Goal: Information Seeking & Learning: Find specific fact

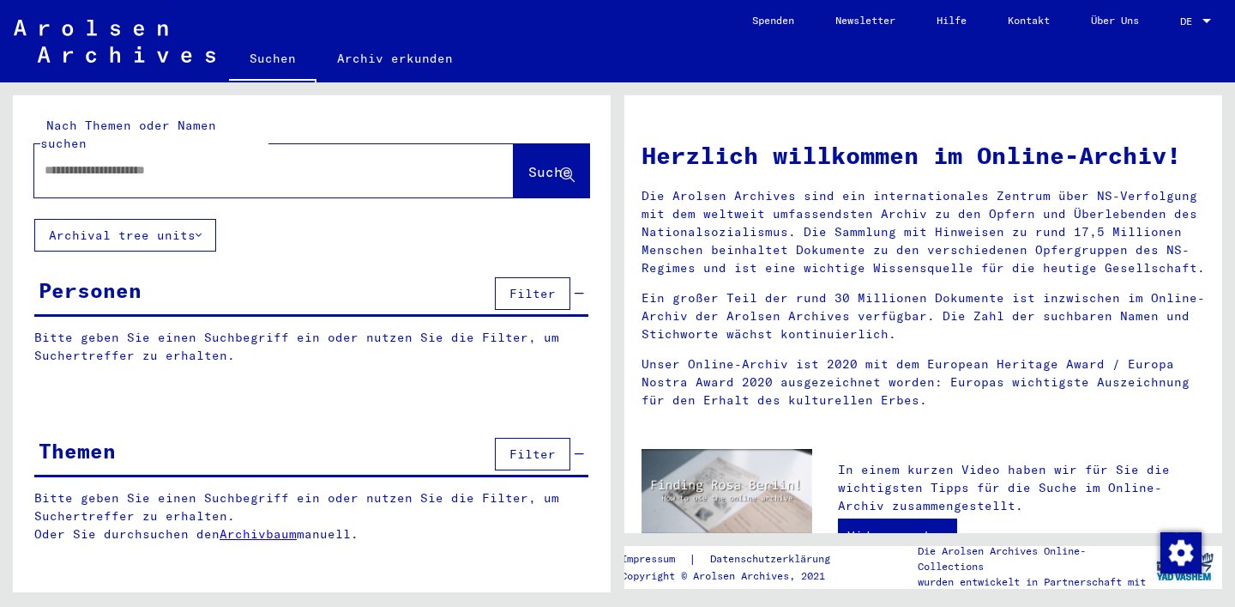
click at [296, 161] on input "text" at bounding box center [254, 170] width 418 height 18
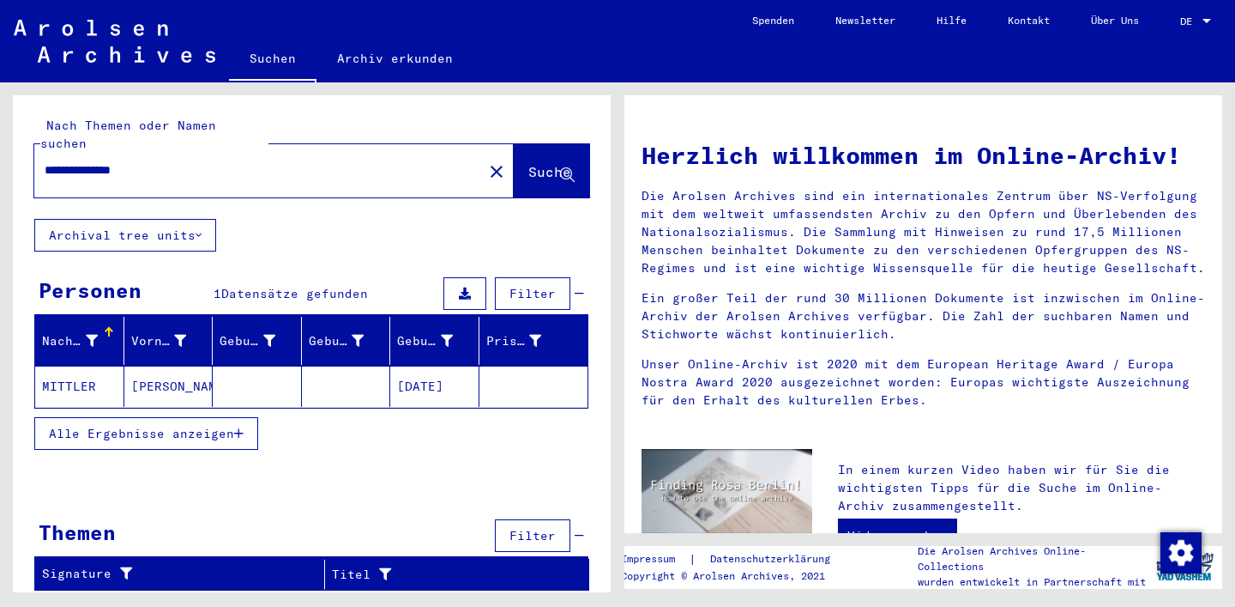
click at [257, 377] on mat-cell at bounding box center [257, 385] width 89 height 41
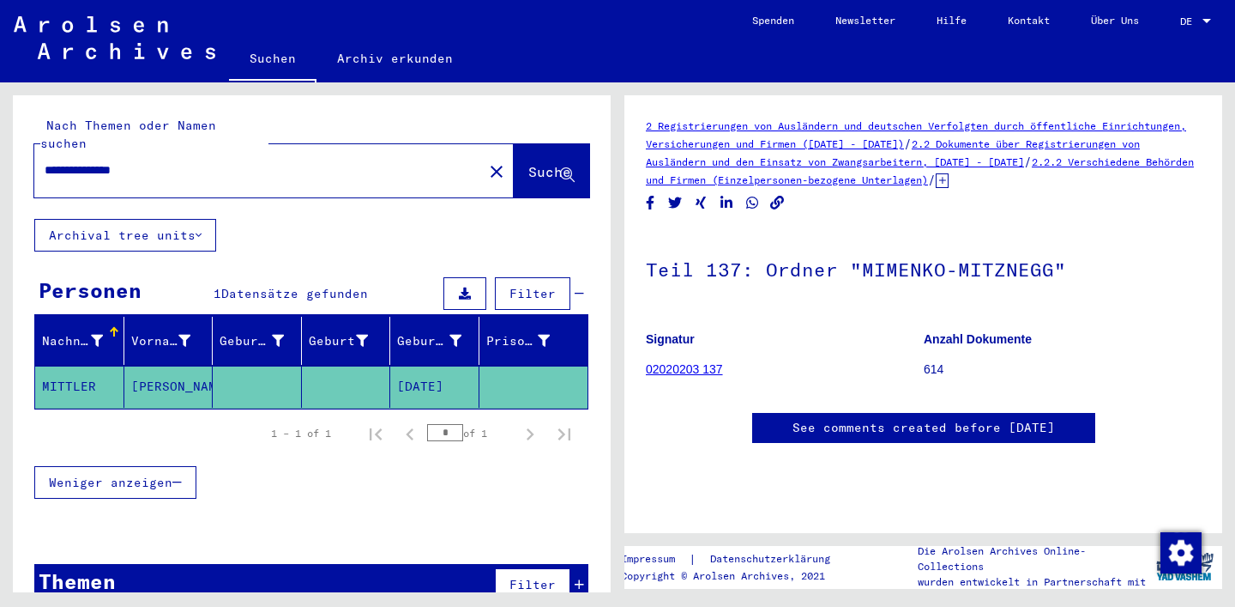
scroll to position [470, 0]
click at [109, 161] on input "**********" at bounding box center [259, 170] width 428 height 18
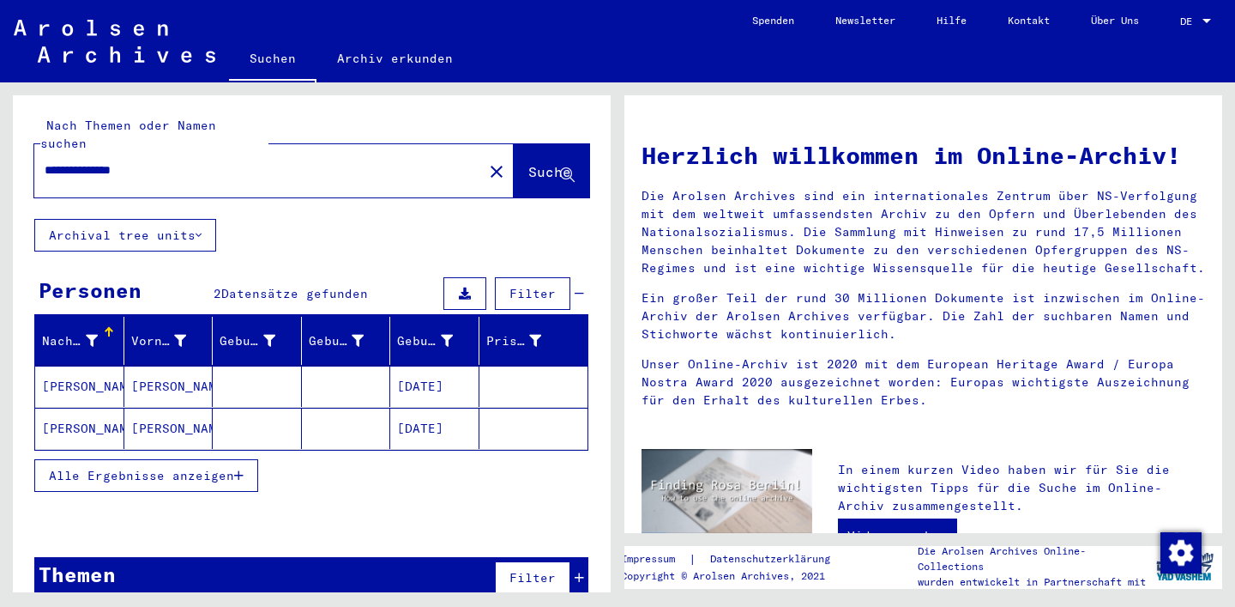
click at [196, 373] on mat-cell "[PERSON_NAME]" at bounding box center [168, 385] width 89 height 41
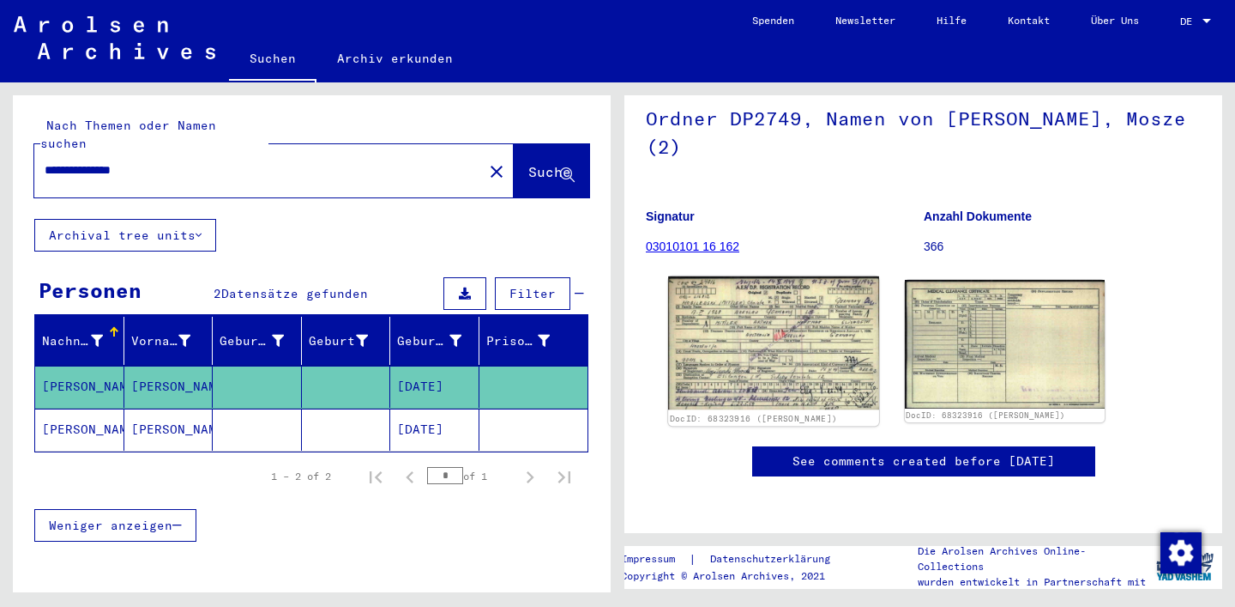
scroll to position [178, 0]
click at [776, 320] on img at bounding box center [773, 342] width 210 height 133
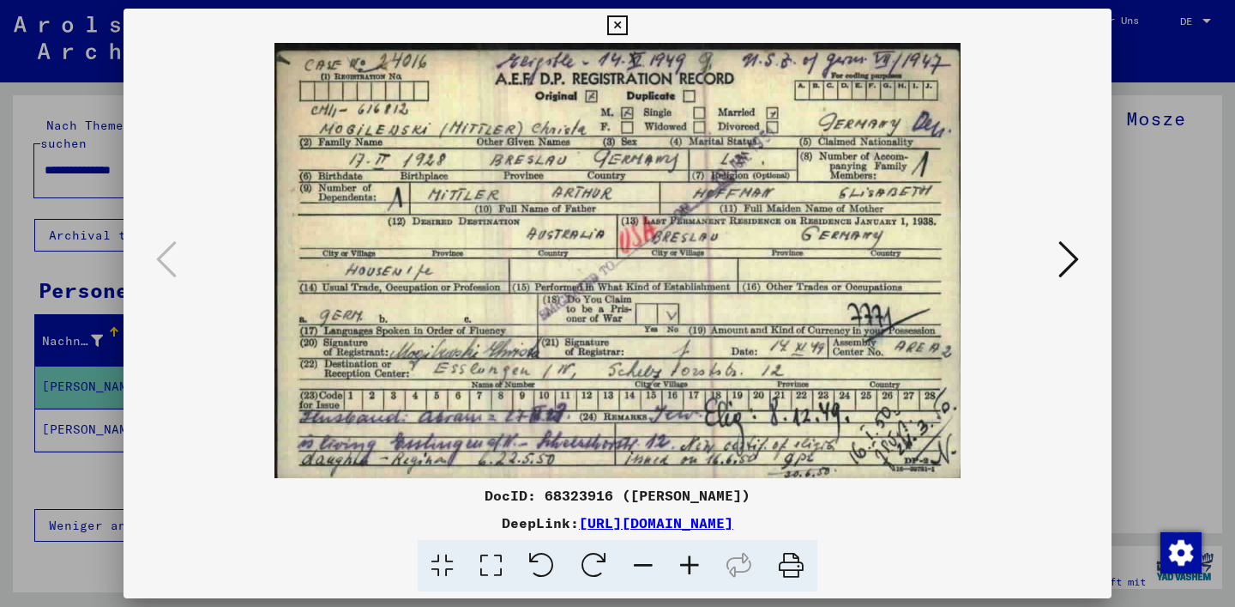
click at [124, 409] on div at bounding box center [618, 260] width 988 height 435
click at [45, 416] on div at bounding box center [617, 303] width 1235 height 607
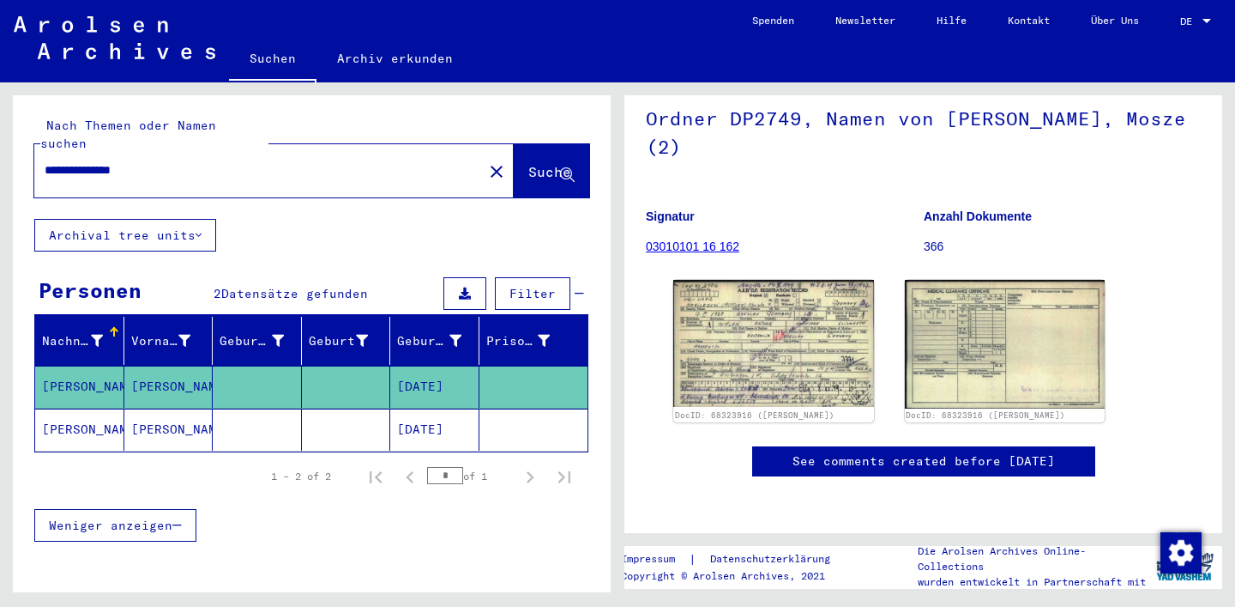
click at [127, 426] on mat-cell "[PERSON_NAME]" at bounding box center [168, 429] width 89 height 42
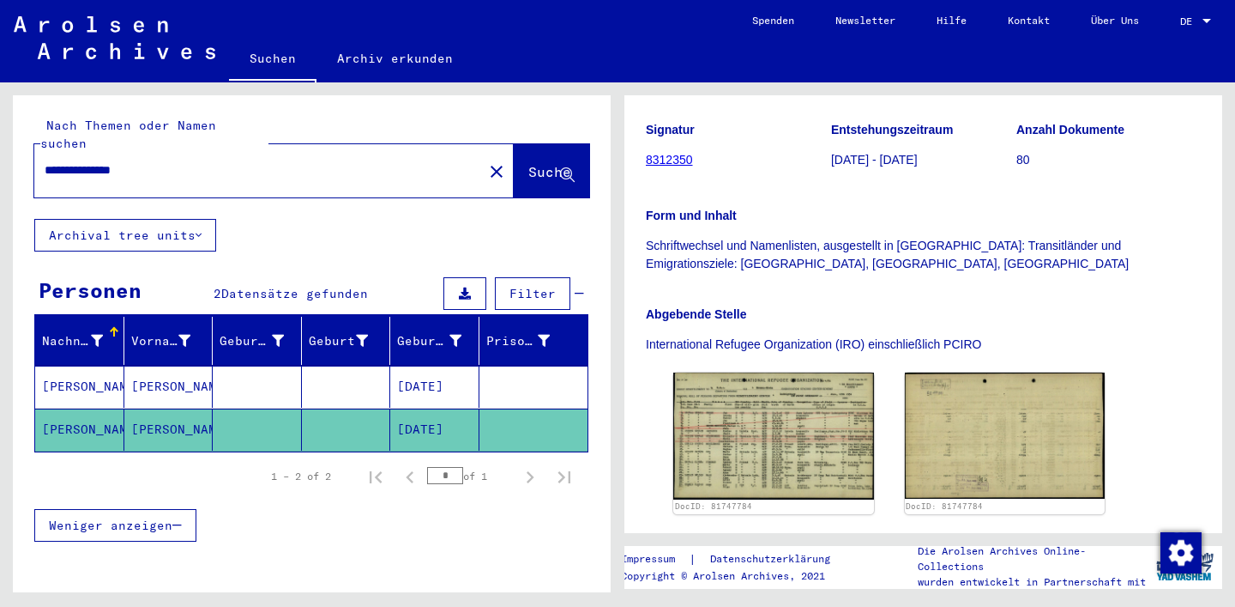
scroll to position [262, 0]
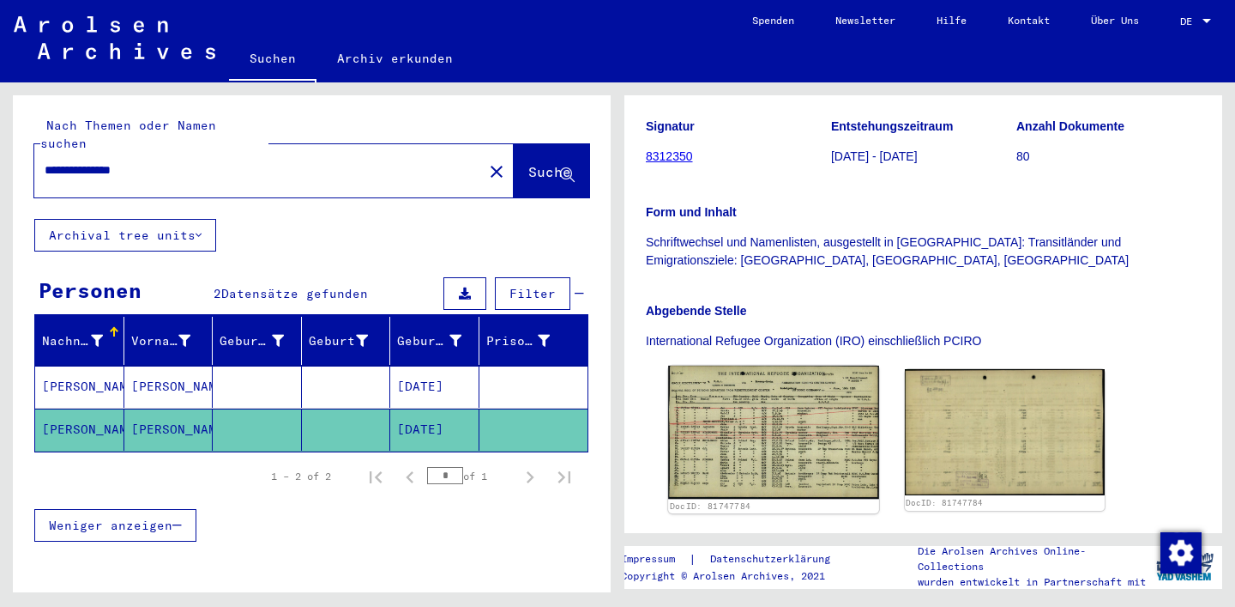
click at [746, 382] on img at bounding box center [773, 431] width 210 height 133
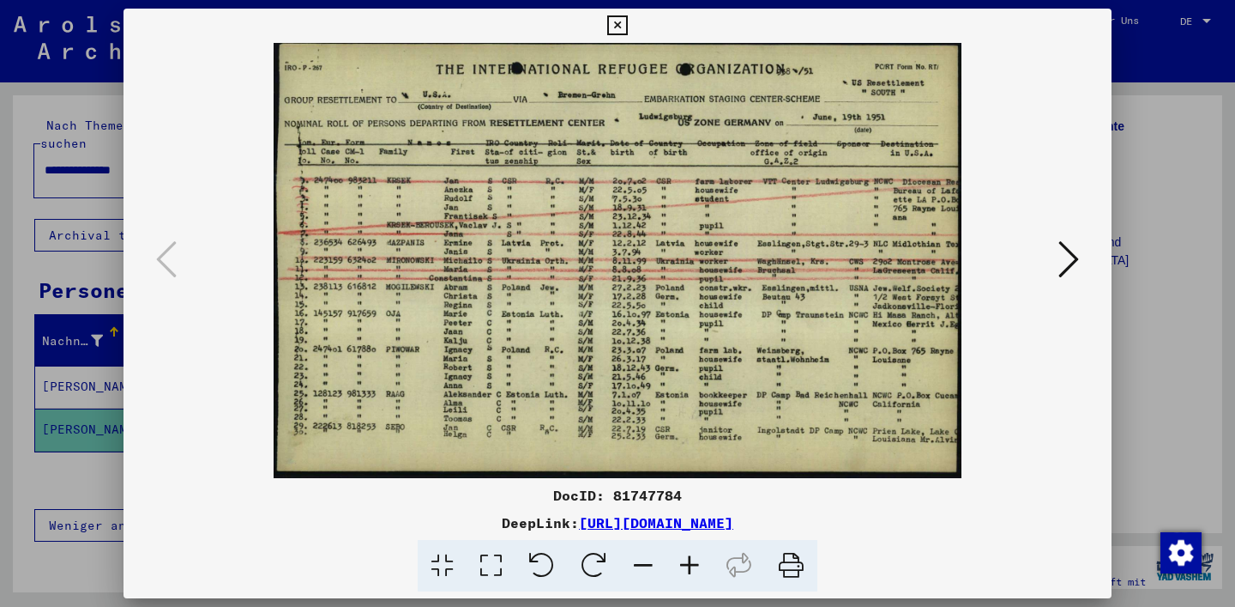
click at [786, 566] on icon at bounding box center [791, 566] width 52 height 52
click at [18, 375] on div at bounding box center [617, 303] width 1235 height 607
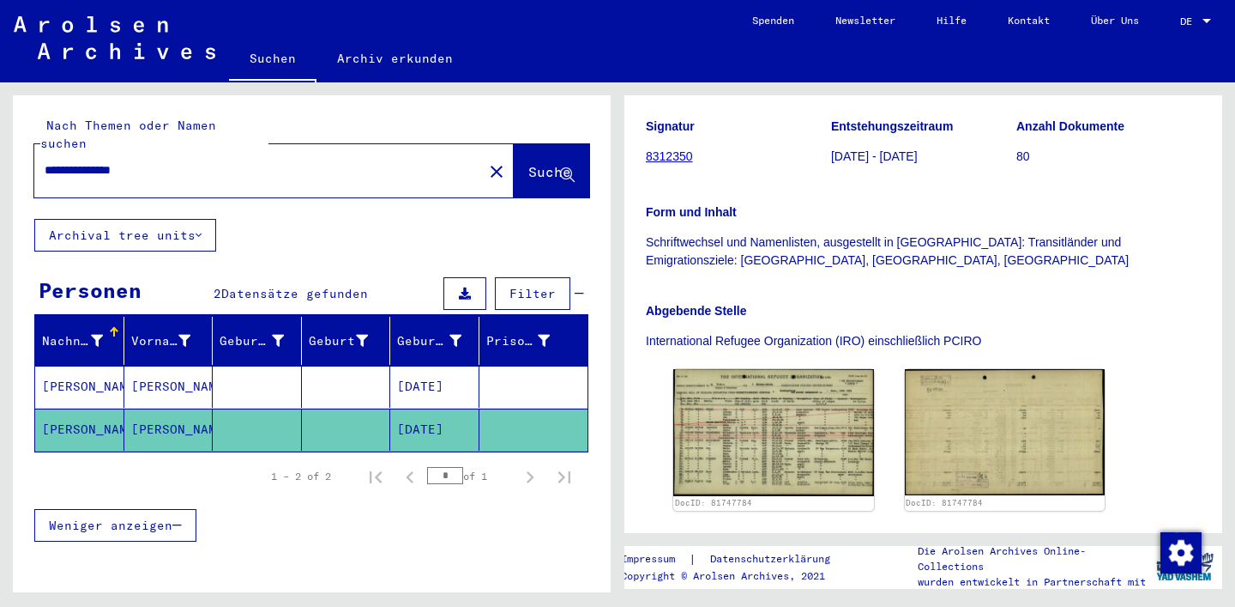
click at [130, 373] on mat-cell "[PERSON_NAME]" at bounding box center [168, 386] width 89 height 42
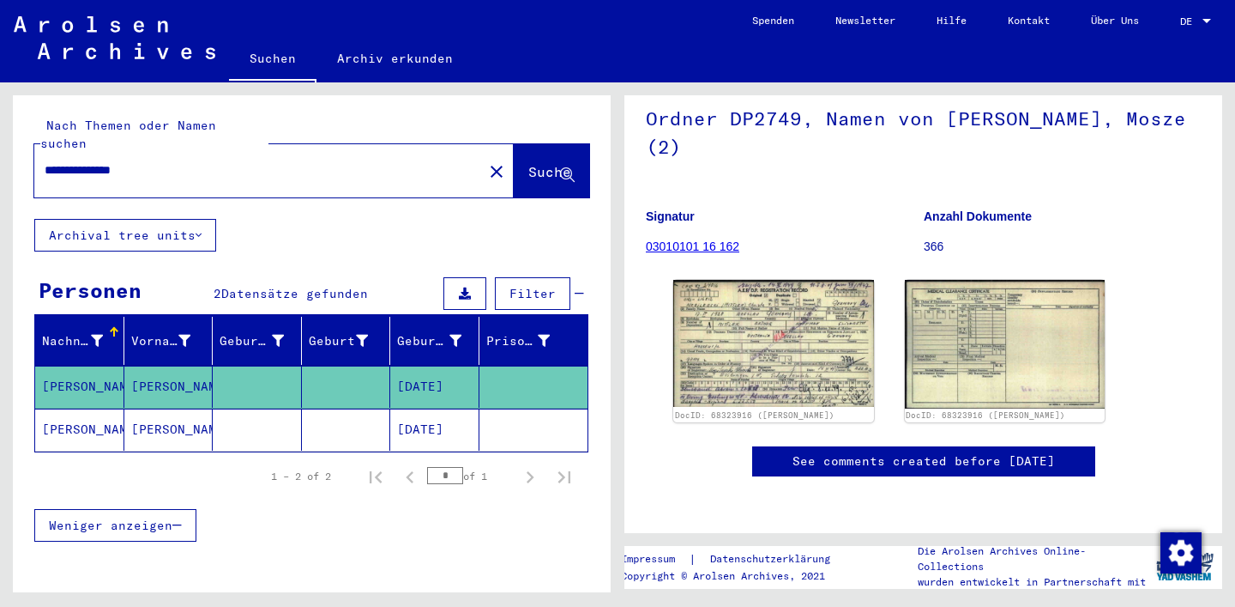
click at [211, 161] on input "**********" at bounding box center [259, 170] width 428 height 18
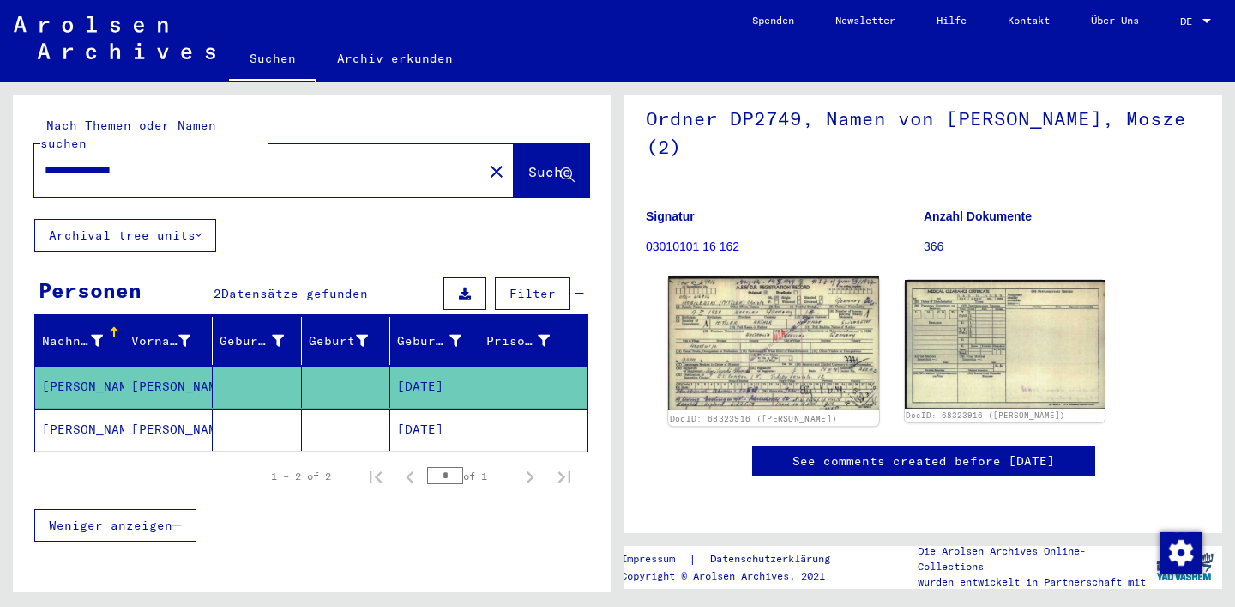
click at [732, 409] on img at bounding box center [773, 342] width 210 height 133
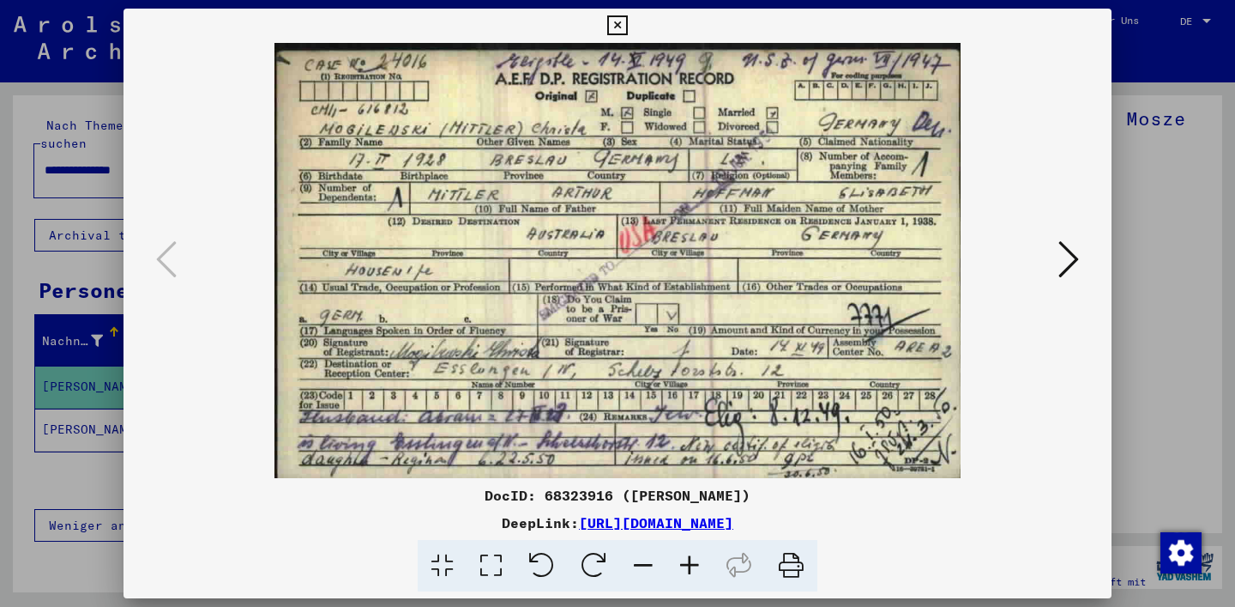
click at [798, 558] on icon at bounding box center [791, 566] width 52 height 52
click at [52, 369] on div at bounding box center [617, 303] width 1235 height 607
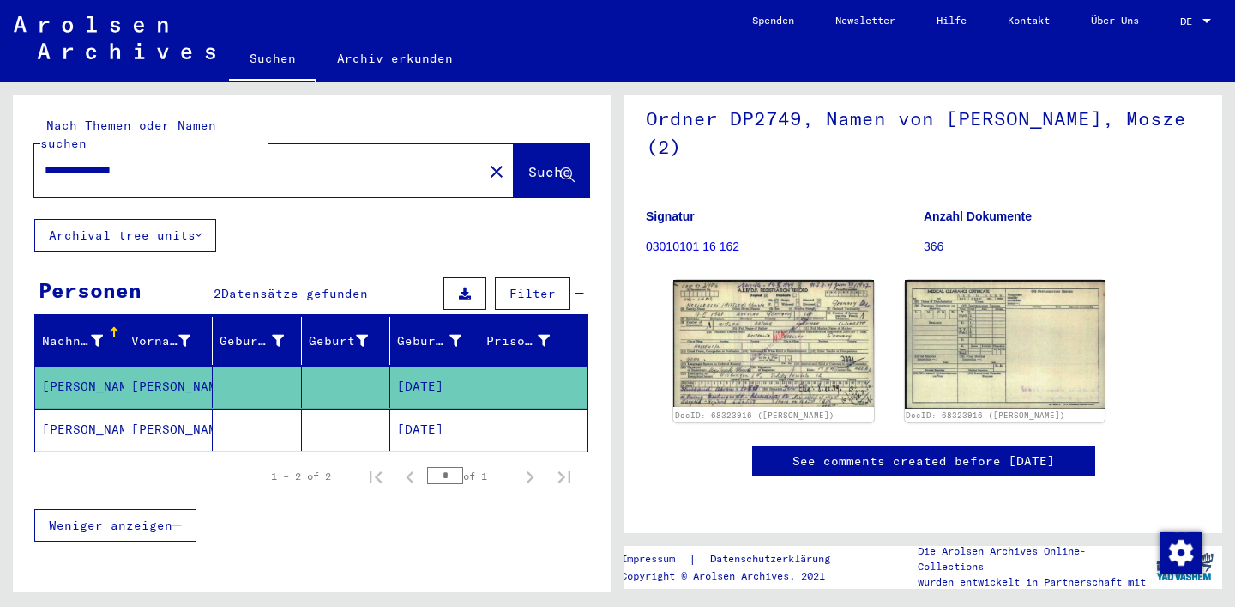
click at [188, 161] on input "**********" at bounding box center [259, 170] width 428 height 18
click at [81, 161] on input "**********" at bounding box center [259, 170] width 428 height 18
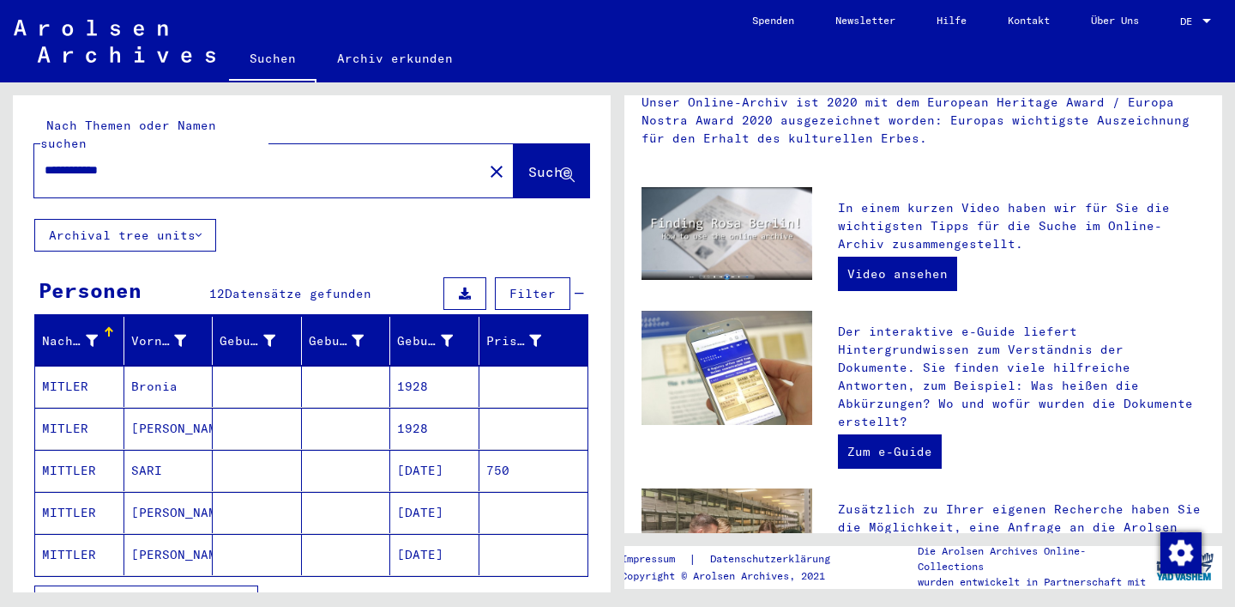
click at [173, 594] on span "Alle Ergebnisse anzeigen" at bounding box center [141, 601] width 185 height 15
click at [128, 132] on mat-label "Nach Themen oder Namen suchen" at bounding box center [128, 134] width 176 height 33
click at [119, 161] on input "**********" at bounding box center [254, 170] width 418 height 18
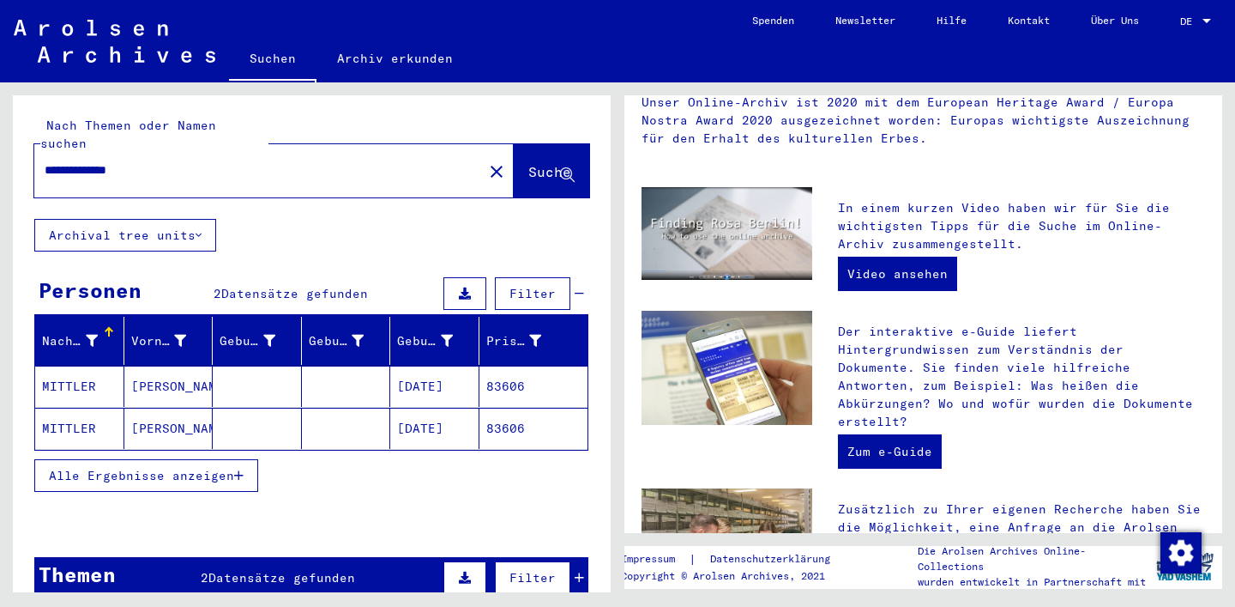
click at [315, 369] on mat-cell at bounding box center [346, 385] width 89 height 41
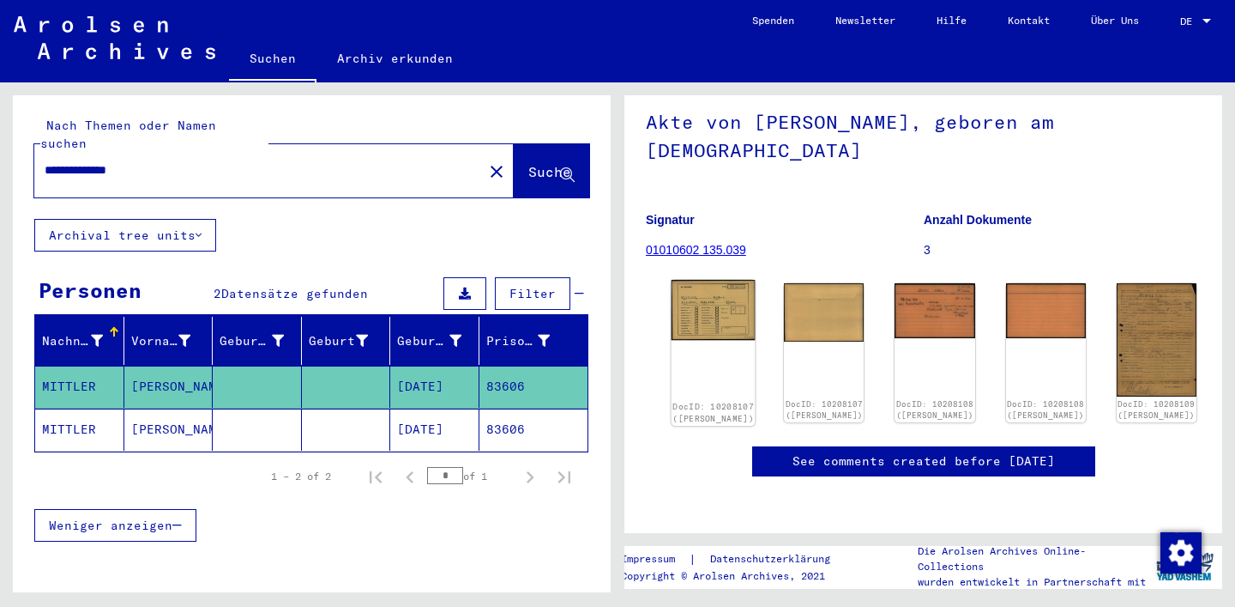
click at [709, 316] on img at bounding box center [714, 310] width 84 height 61
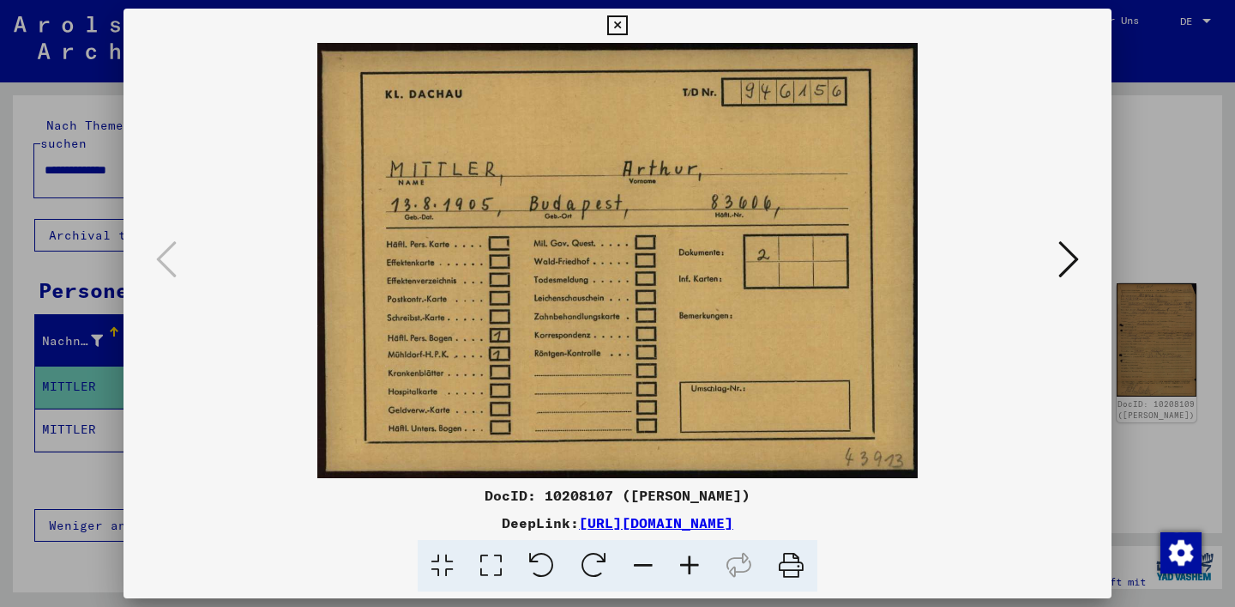
drag, startPoint x: 1144, startPoint y: 197, endPoint x: 1065, endPoint y: 241, distance: 91.0
click at [1065, 241] on div "DocID: 10208107 ([PERSON_NAME]) DeepLink: [URL][DOMAIN_NAME]" at bounding box center [617, 303] width 1235 height 607
click at [1065, 241] on icon at bounding box center [1069, 258] width 21 height 41
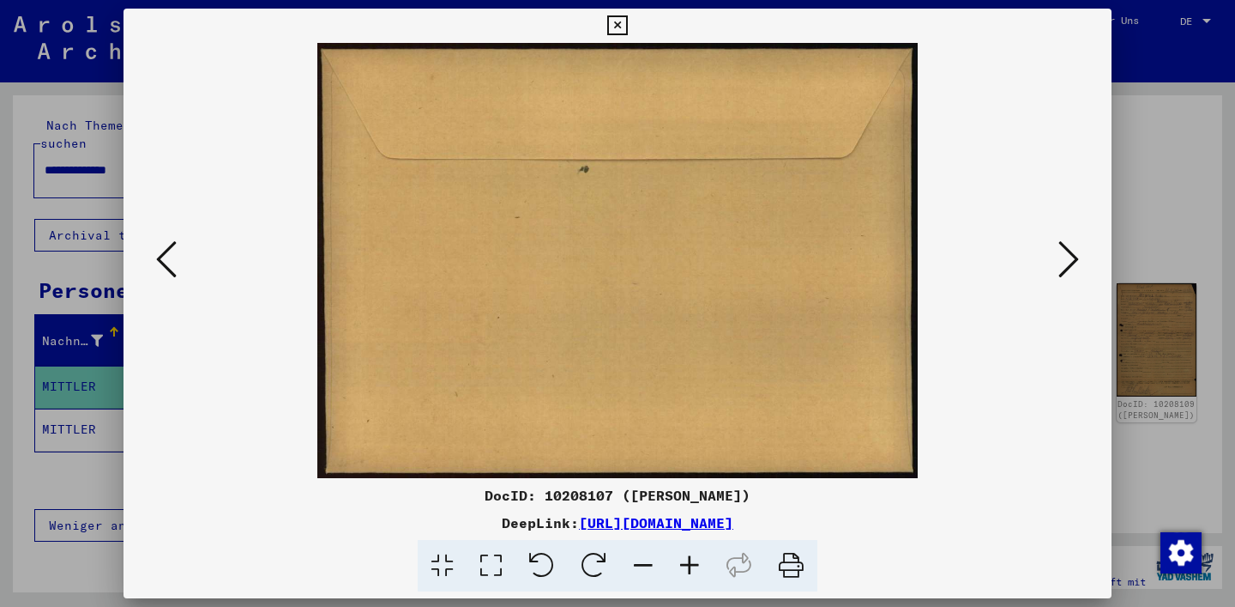
click at [1052, 162] on img at bounding box center [618, 260] width 872 height 435
click at [1092, 362] on div at bounding box center [618, 260] width 988 height 435
click at [1070, 268] on icon at bounding box center [1069, 258] width 21 height 41
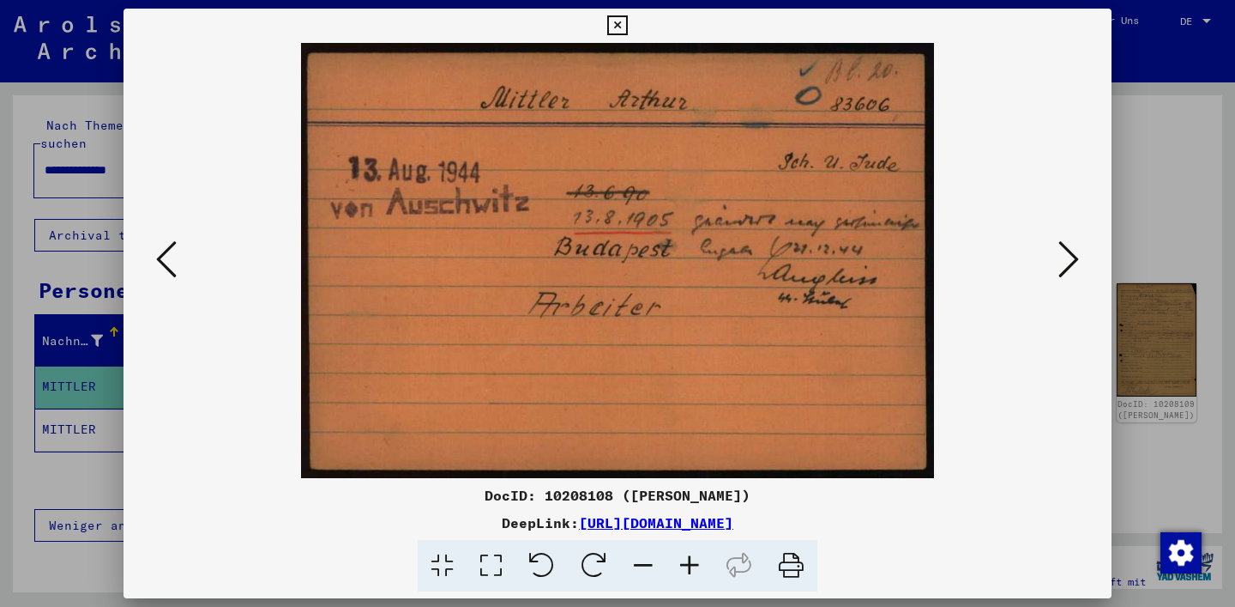
click at [1071, 258] on icon at bounding box center [1069, 258] width 21 height 41
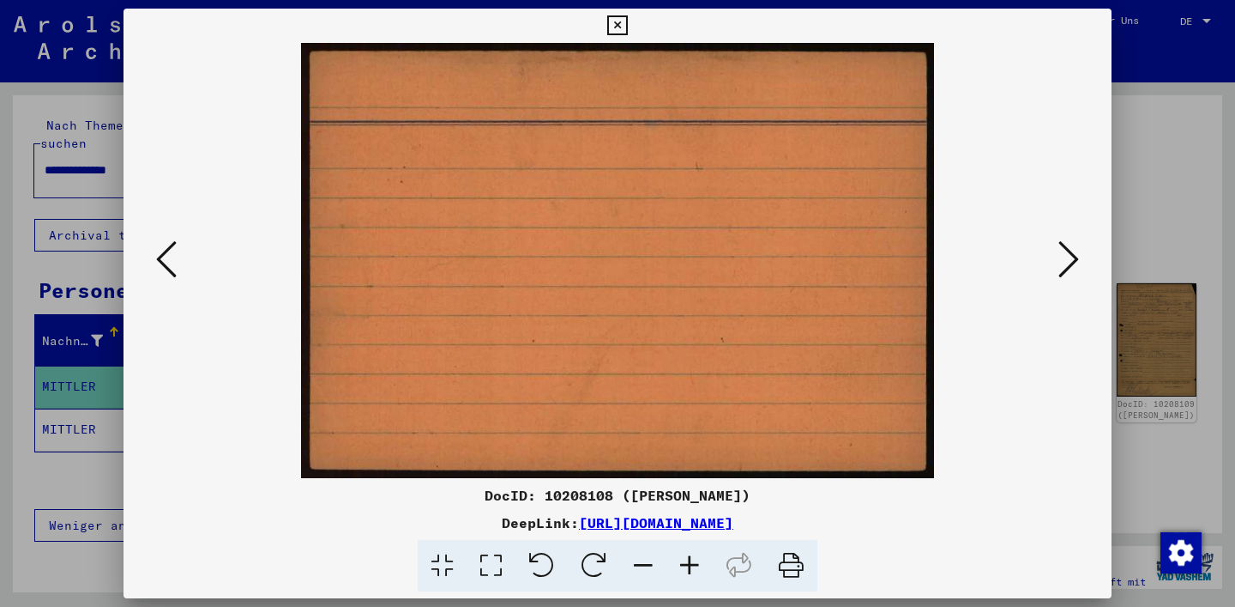
click at [1071, 258] on icon at bounding box center [1069, 258] width 21 height 41
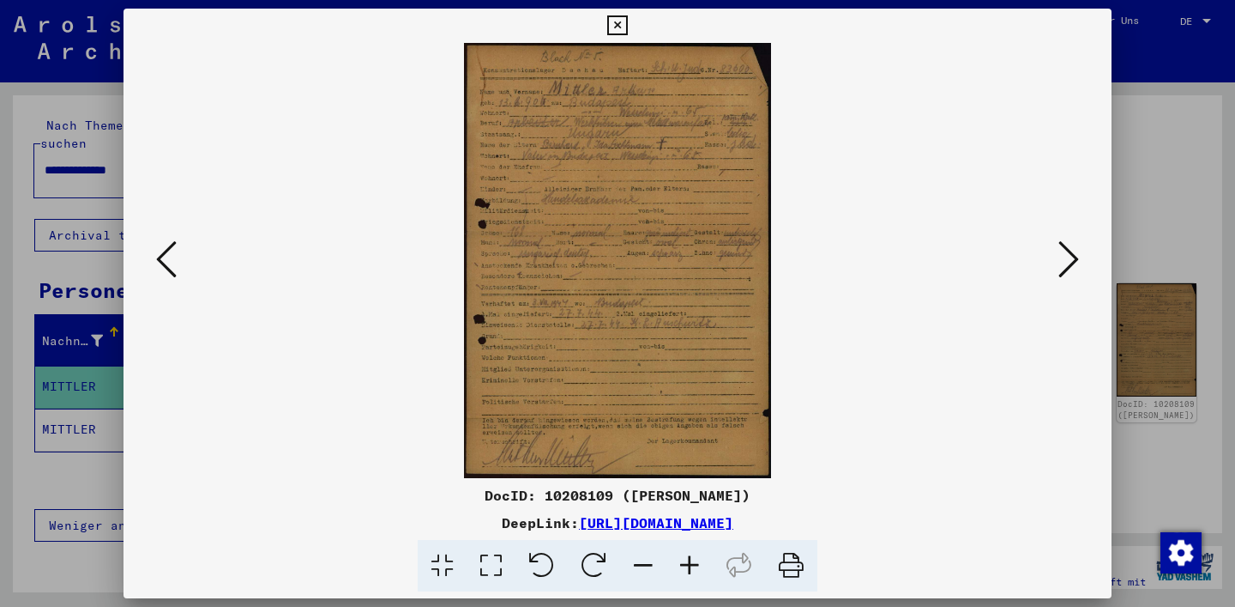
click at [1177, 189] on div at bounding box center [617, 303] width 1235 height 607
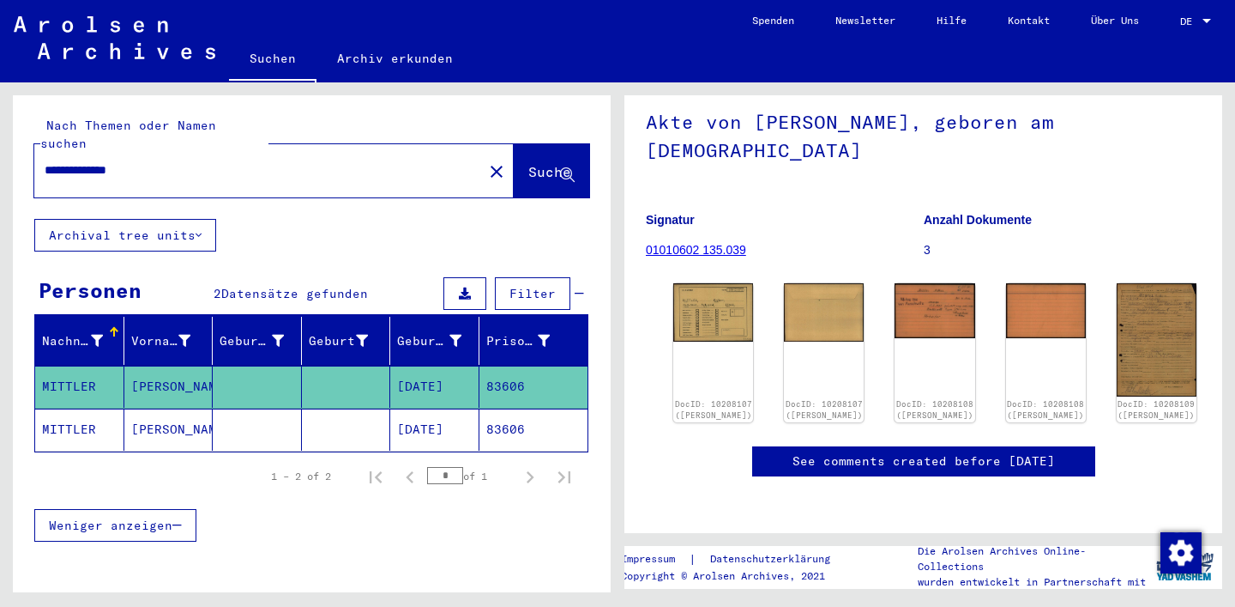
click at [394, 417] on mat-cell "[DATE]" at bounding box center [434, 429] width 89 height 42
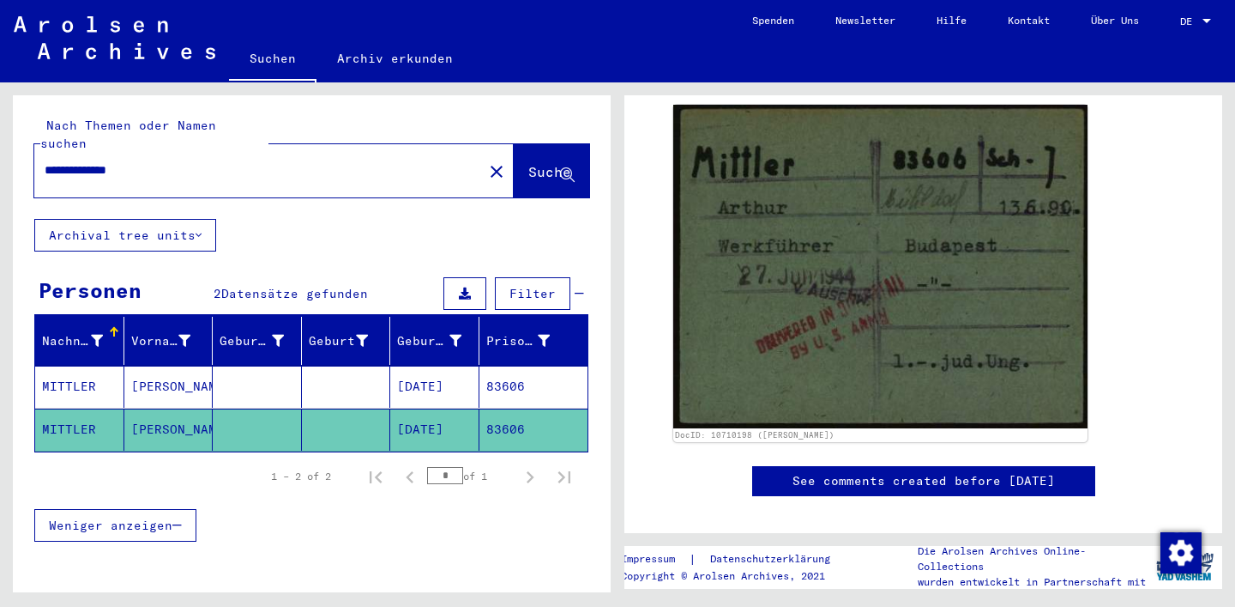
click at [406, 371] on mat-cell "[DATE]" at bounding box center [434, 386] width 89 height 42
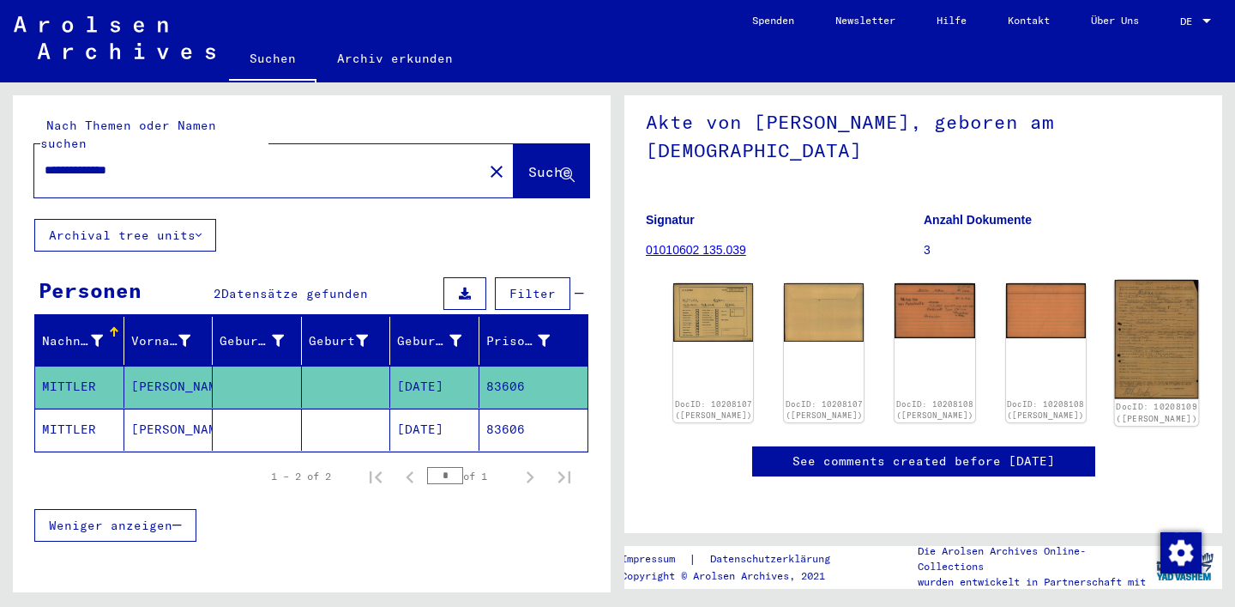
click at [1114, 398] on img at bounding box center [1156, 339] width 84 height 119
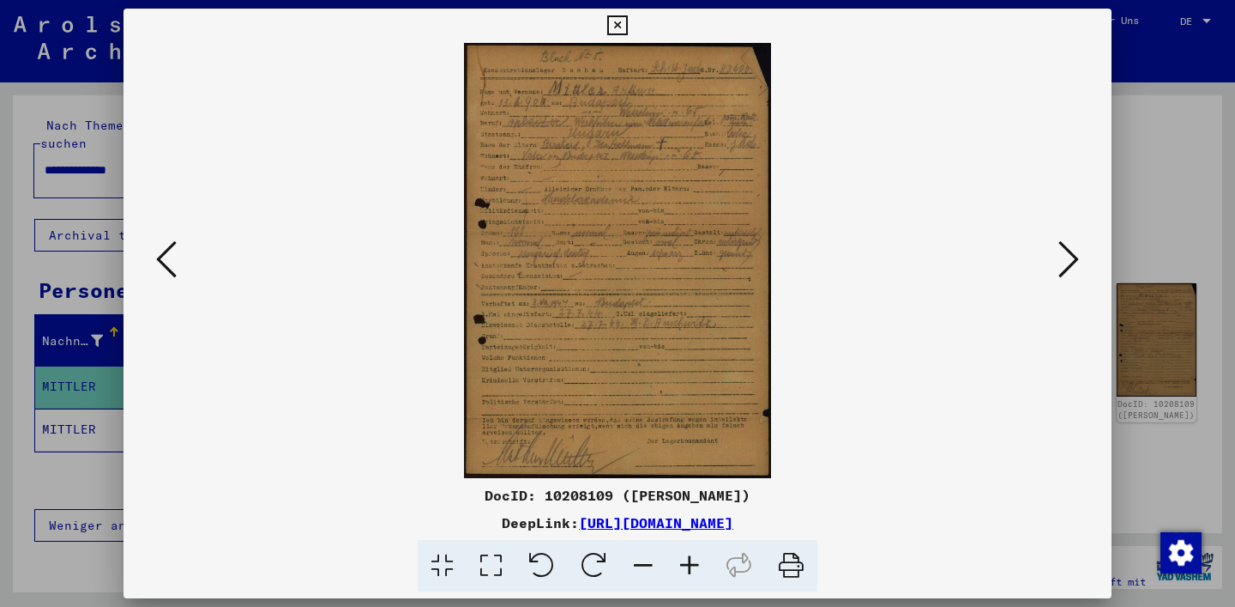
click at [1123, 208] on div at bounding box center [617, 303] width 1235 height 607
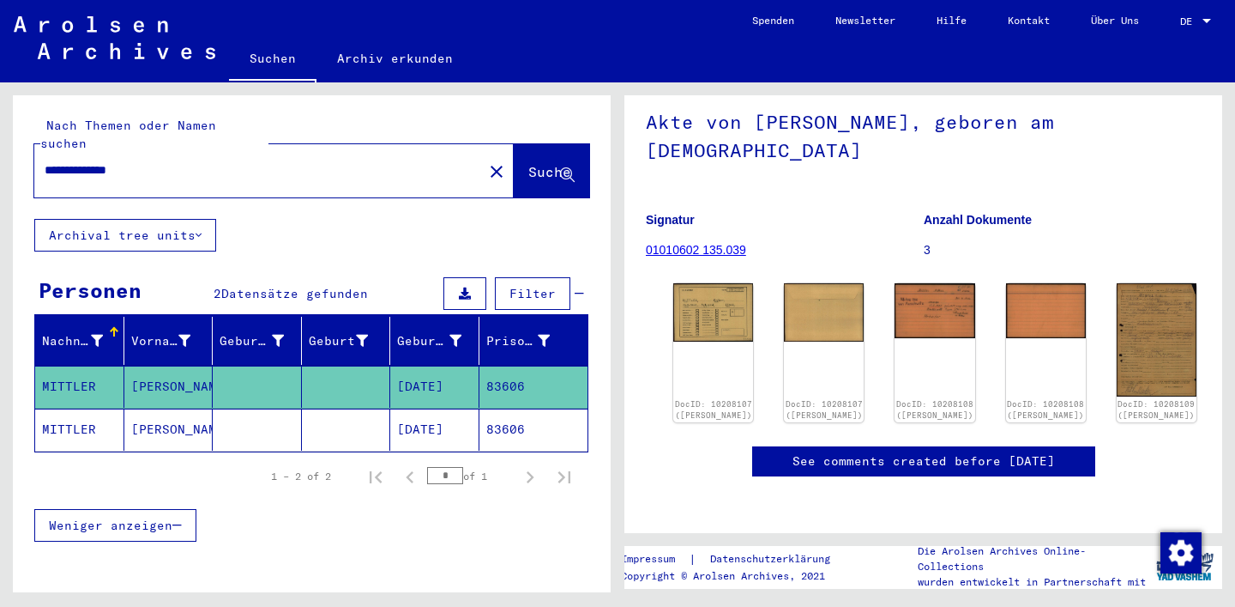
click at [64, 163] on div "**********" at bounding box center [253, 170] width 438 height 39
click at [69, 161] on input "**********" at bounding box center [259, 170] width 428 height 18
type input "**********"
